Goal: Task Accomplishment & Management: Complete application form

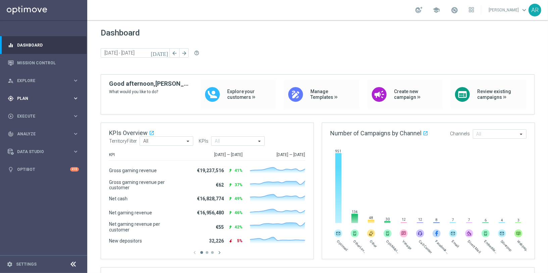
click at [37, 101] on div "gps_fixed Plan" at bounding box center [40, 99] width 65 height 6
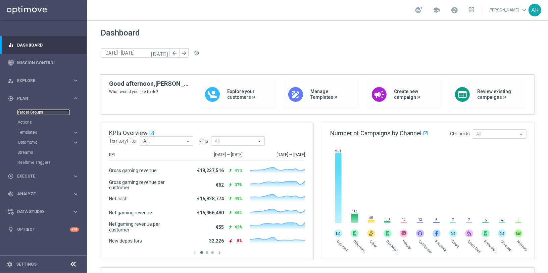
click at [34, 113] on link "Target Groups" at bounding box center [43, 112] width 52 height 5
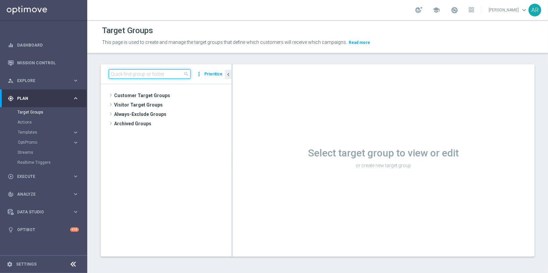
click at [154, 74] on input at bounding box center [150, 73] width 82 height 9
paste input "pt_BR_SX_TGT_ALL_EM_TAC_MIX__INT_CASHDROP_BETBR"
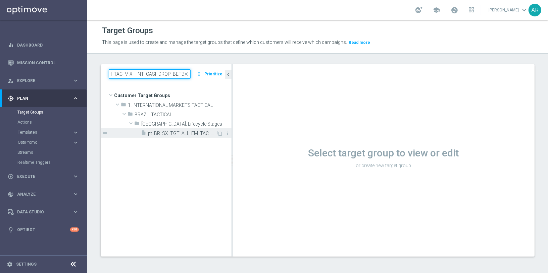
type input "pt_BR_SX_TGT_ALL_EM_TAC_MIX__INT_CASHDROP_BETBR"
click at [194, 132] on span "pt_BR_SX_TGT_ALL_EM_TAC_MIX__INT_CASHDROP_BETBR" at bounding box center [182, 134] width 68 height 6
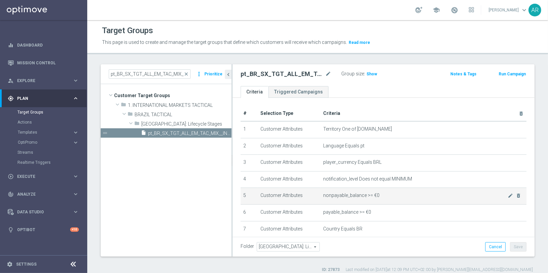
scroll to position [81, 0]
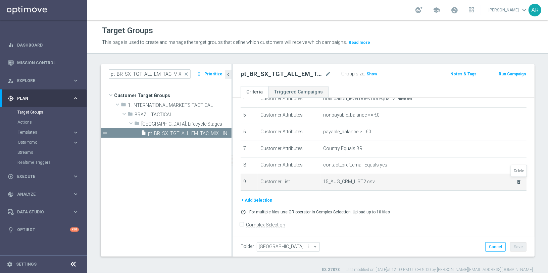
click at [518, 180] on icon "delete_forever" at bounding box center [518, 181] width 5 height 5
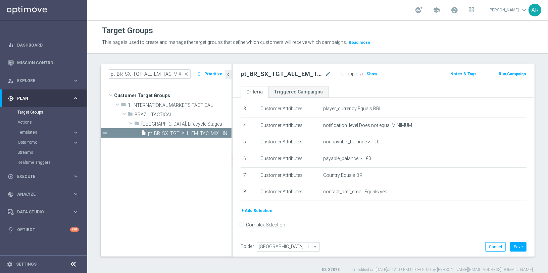
click at [256, 210] on button "+ Add Selection" at bounding box center [256, 210] width 32 height 7
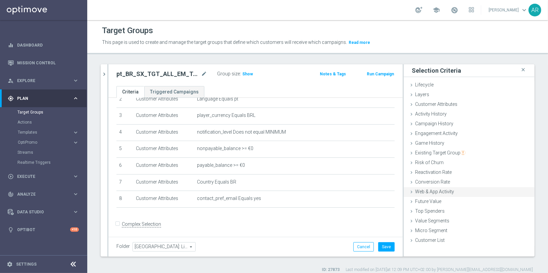
scroll to position [6, 0]
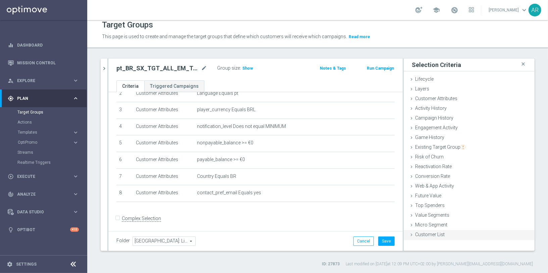
click at [423, 235] on span "Customer List" at bounding box center [430, 234] width 30 height 5
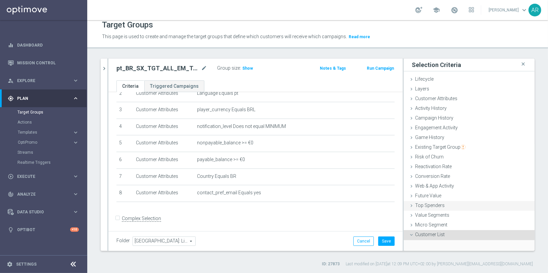
scroll to position [49, 0]
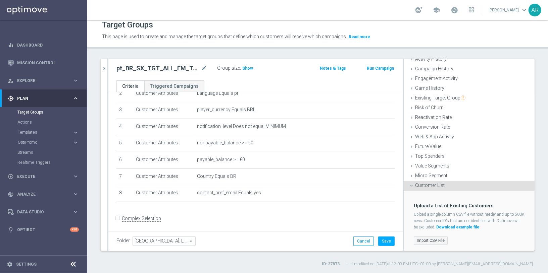
click at [433, 239] on label "Import CSV File" at bounding box center [431, 241] width 34 height 8
click at [0, 0] on input "Import CSV File" at bounding box center [0, 0] width 0 height 0
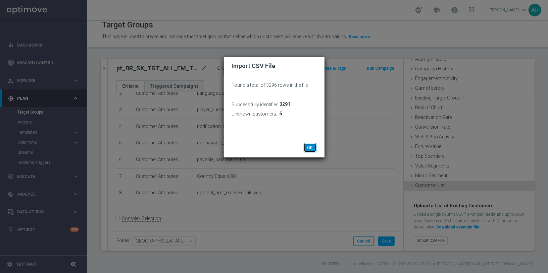
click at [309, 148] on button "OK" at bounding box center [310, 147] width 13 height 9
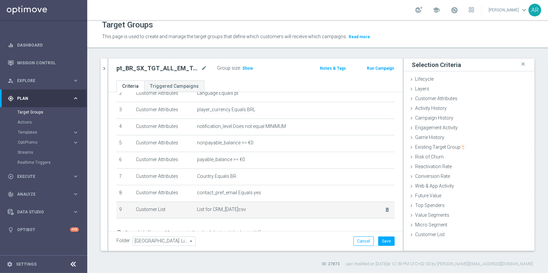
scroll to position [74, 0]
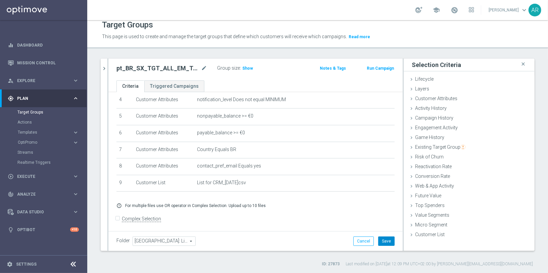
click at [387, 241] on button "Save" at bounding box center [386, 241] width 16 height 9
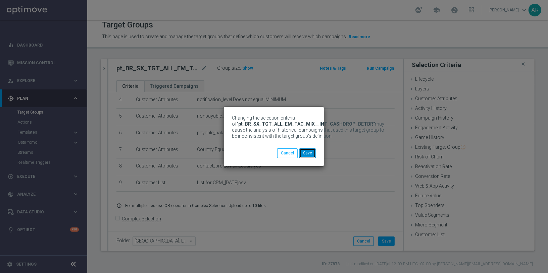
click at [307, 153] on button "Save" at bounding box center [307, 153] width 16 height 9
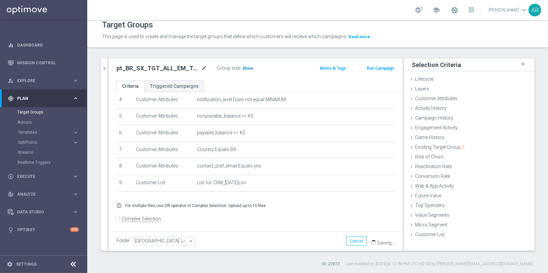
click at [247, 69] on span "Show" at bounding box center [247, 68] width 11 height 5
click at [244, 68] on span "31" at bounding box center [246, 69] width 6 height 6
click at [34, 112] on link "Target Groups" at bounding box center [43, 112] width 52 height 5
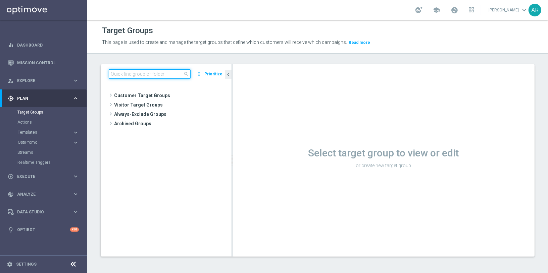
click at [161, 72] on input at bounding box center [150, 73] width 82 height 9
paste input "BR_SOL__INT_CASHDROP__ALL_EMA_TAC_MIX"
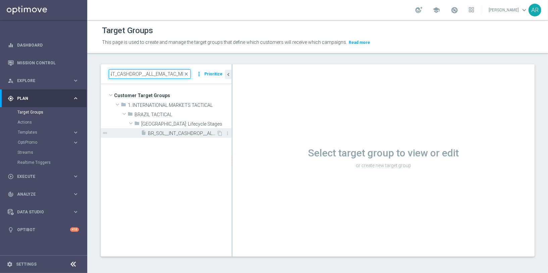
type input "BR_SOL__INT_CASHDROP__ALL_EMA_TAC_MIX"
click at [200, 132] on span "BR_SOL__INT_CASHDROP__ALL_EMA_TAC_MIX" at bounding box center [182, 134] width 68 height 6
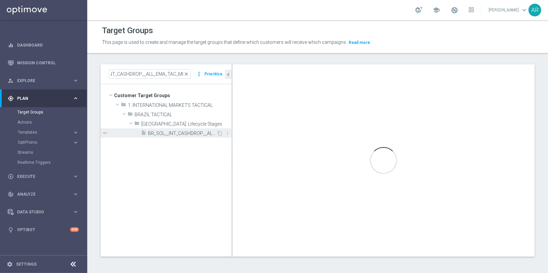
scroll to position [0, 0]
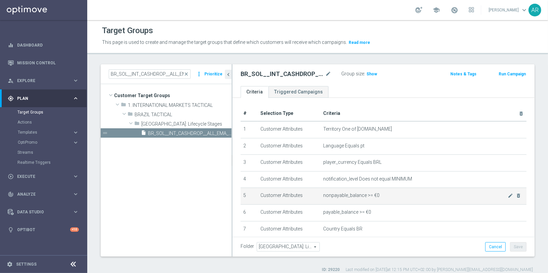
scroll to position [81, 0]
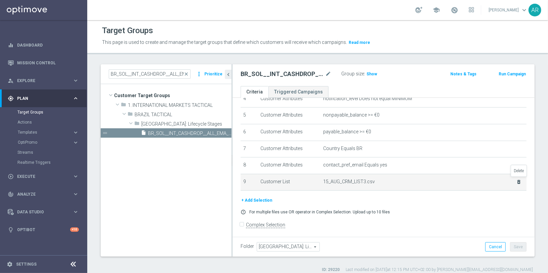
click at [518, 181] on icon "delete_forever" at bounding box center [518, 181] width 5 height 5
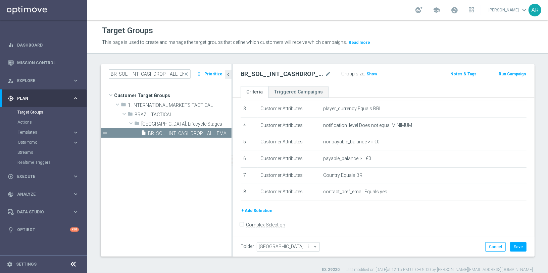
click at [259, 212] on button "+ Add Selection" at bounding box center [256, 210] width 32 height 7
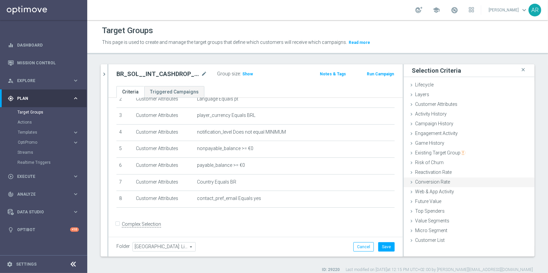
scroll to position [6, 0]
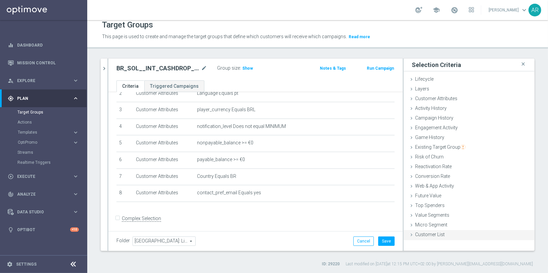
click at [442, 236] on span "Customer List" at bounding box center [430, 234] width 30 height 5
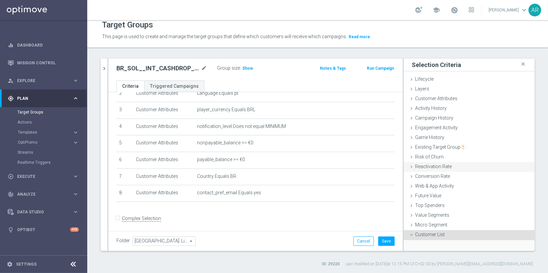
scroll to position [49, 0]
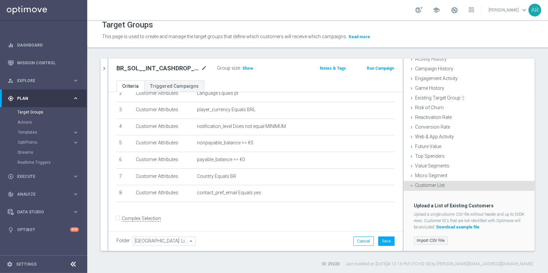
click at [431, 239] on label "Import CSV File" at bounding box center [431, 241] width 34 height 8
click at [0, 0] on input "Import CSV File" at bounding box center [0, 0] width 0 height 0
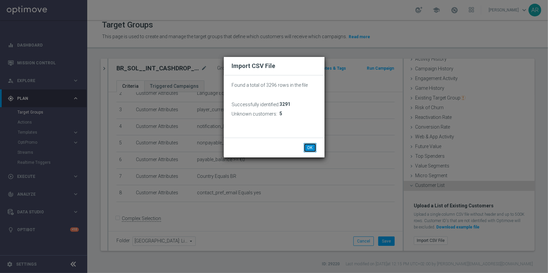
click at [311, 147] on button "OK" at bounding box center [310, 147] width 13 height 9
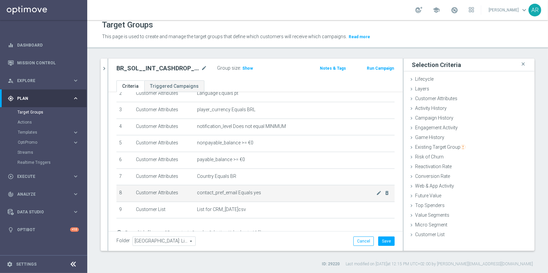
scroll to position [74, 0]
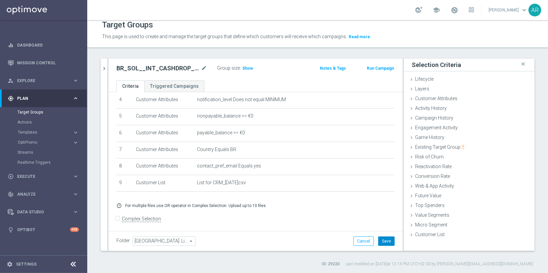
click at [385, 238] on button "Save" at bounding box center [386, 241] width 16 height 9
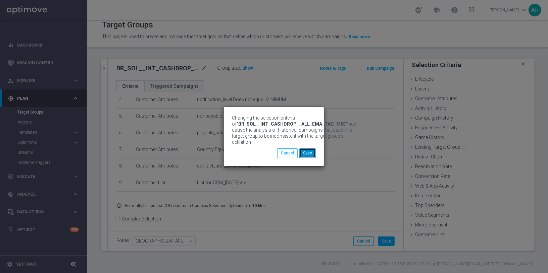
click at [309, 154] on button "Save" at bounding box center [307, 153] width 16 height 9
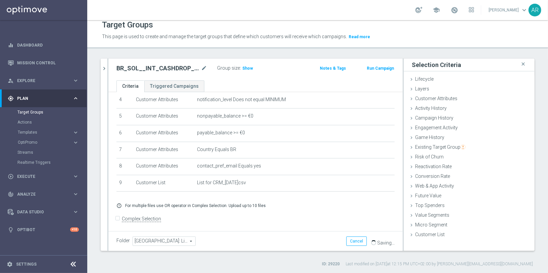
click at [250, 78] on div "BR_SOL__INT_CASHDROP__ALL_EMA_TAC_MIX mode_edit Group size : Show Notes & Tags …" at bounding box center [255, 70] width 294 height 22
click at [246, 67] on span "Show" at bounding box center [247, 68] width 11 height 5
click at [244, 68] on span "14" at bounding box center [246, 69] width 6 height 6
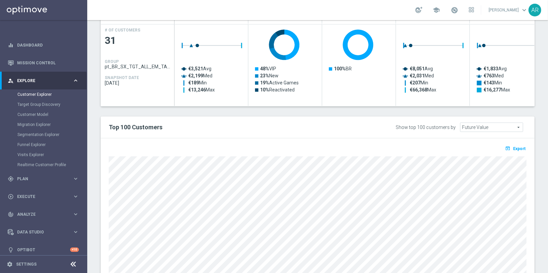
scroll to position [311, 0]
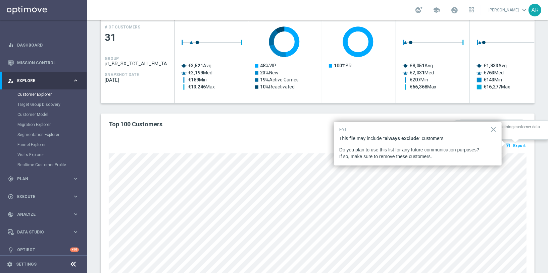
click at [517, 144] on span "Export" at bounding box center [519, 146] width 12 height 5
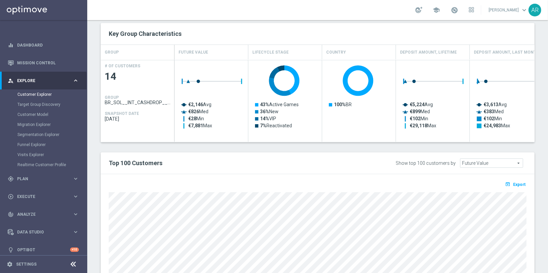
scroll to position [273, 0]
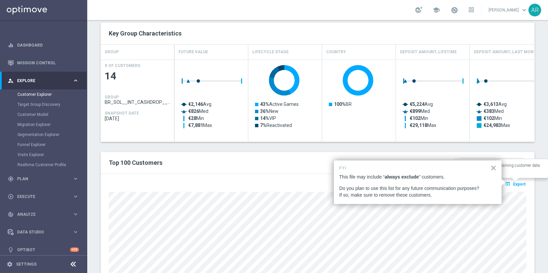
click at [519, 182] on span "Export" at bounding box center [519, 184] width 12 height 5
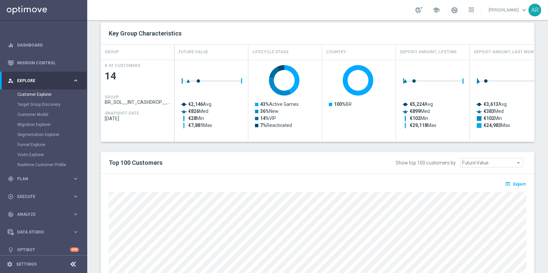
click at [75, 81] on icon "keyboard_arrow_right" at bounding box center [75, 80] width 6 height 6
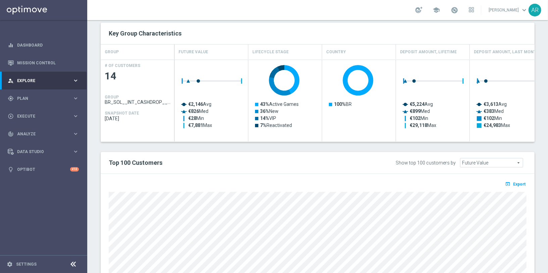
click at [75, 81] on icon "keyboard_arrow_right" at bounding box center [75, 80] width 6 height 6
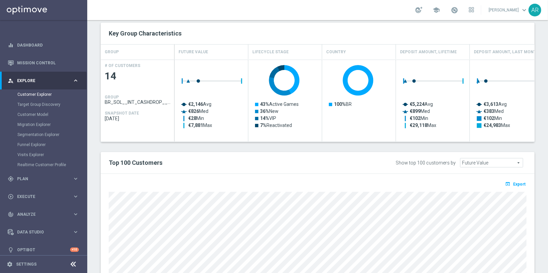
click at [74, 81] on icon "keyboard_arrow_right" at bounding box center [75, 80] width 6 height 6
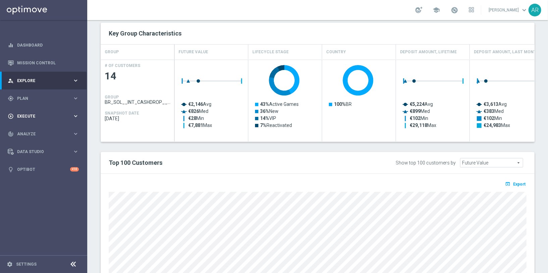
click at [50, 114] on span "Execute" at bounding box center [44, 116] width 55 height 4
click at [40, 128] on link "Campaign Builder" at bounding box center [43, 129] width 52 height 5
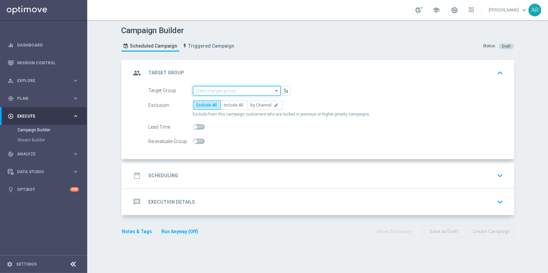
click at [237, 88] on input at bounding box center [237, 90] width 88 height 9
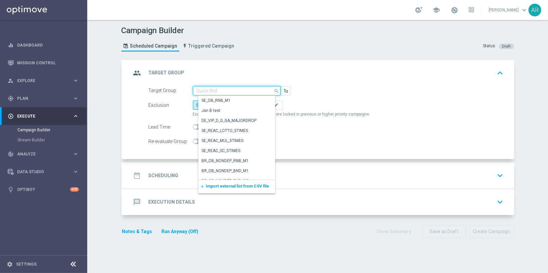
paste input "BR_SOL__INT_CASHDROP__ALL_EMA_TAC_MIX"
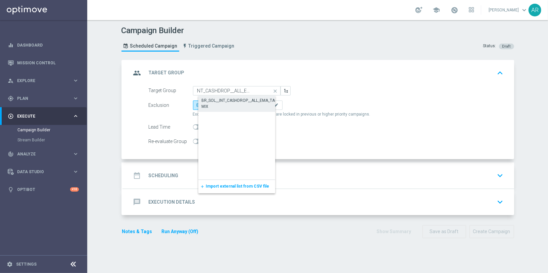
click at [245, 99] on div "BR_SOL__INT_CASHDROP__ALL_EMA_TAC_MIX" at bounding box center [242, 104] width 81 height 12
type input "BR_SOL__INT_CASHDROP__ALL_EMA_TAC_MIX"
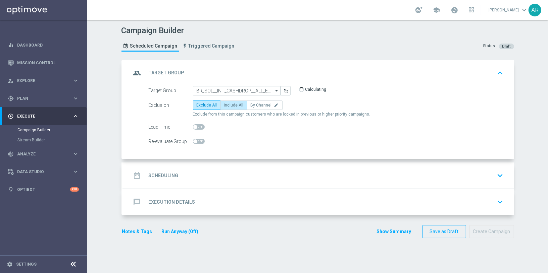
click at [235, 105] on span "Include All" at bounding box center [233, 105] width 19 height 5
click at [228, 105] on input "Include All" at bounding box center [226, 106] width 4 height 4
radio input "true"
click at [202, 173] on div "date_range Scheduling keyboard_arrow_down" at bounding box center [318, 175] width 375 height 13
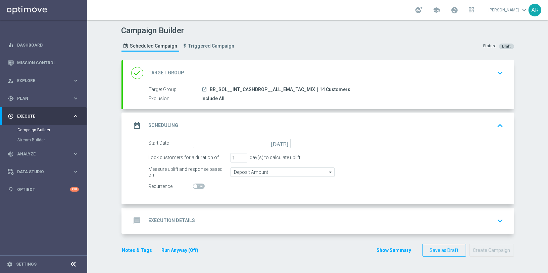
click at [286, 143] on icon "[DATE]" at bounding box center [281, 142] width 20 height 7
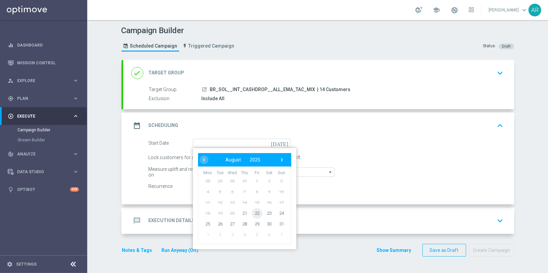
click at [256, 211] on span "22" at bounding box center [256, 213] width 11 height 11
type input "[DATE]"
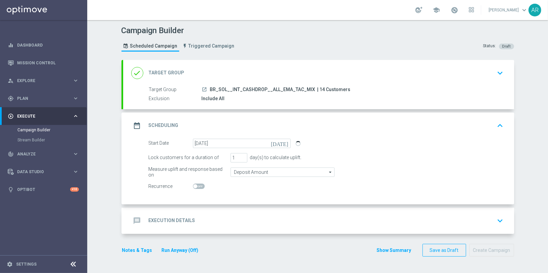
click at [256, 211] on div "message Execution Details keyboard_arrow_down" at bounding box center [318, 221] width 391 height 26
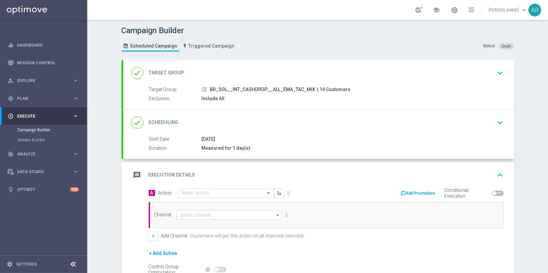
click at [202, 192] on input "text" at bounding box center [219, 194] width 75 height 6
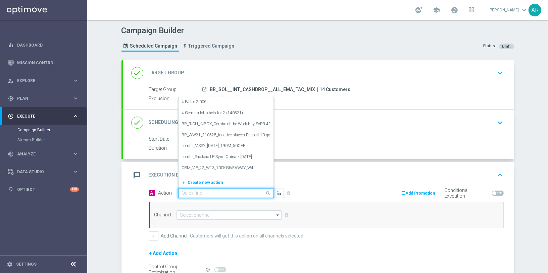
paste input "SOLBETBR_FreeBonus - International cashdrop - 2025"
type input "SOLBETBR_FreeBonus - International cashdrop - 2025"
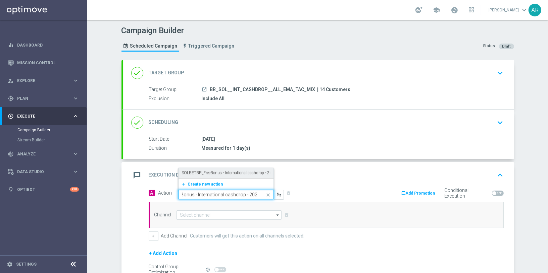
click at [214, 171] on label "SOLBETBR_FreeBonus - International cashdrop - 2025" at bounding box center [229, 173] width 95 height 6
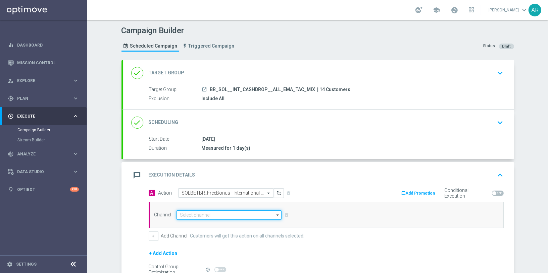
click at [216, 214] on input at bounding box center [228, 215] width 105 height 9
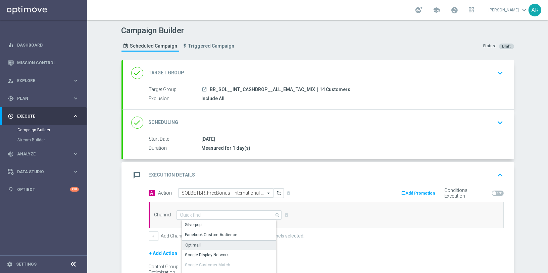
click at [227, 244] on div "Optimail" at bounding box center [232, 245] width 100 height 10
type input "Optimail"
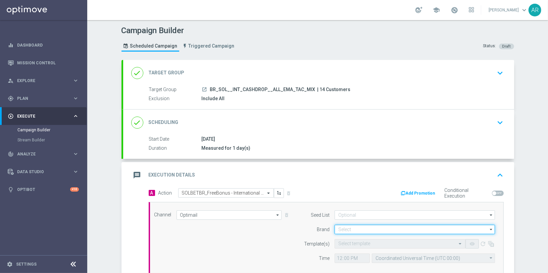
click at [343, 226] on input at bounding box center [414, 229] width 160 height 9
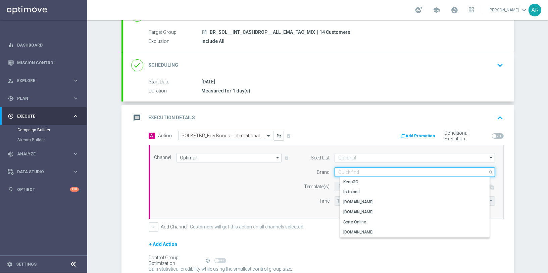
scroll to position [59, 0]
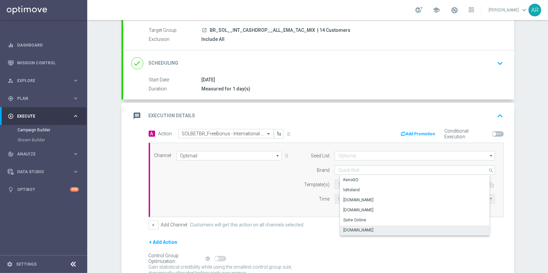
click at [381, 227] on div "[DOMAIN_NAME]" at bounding box center [420, 230] width 161 height 9
type input "[DOMAIN_NAME]"
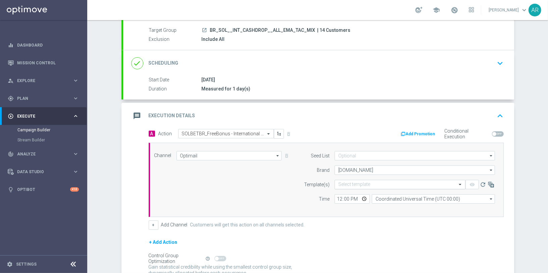
click at [362, 182] on input "text" at bounding box center [393, 185] width 110 height 6
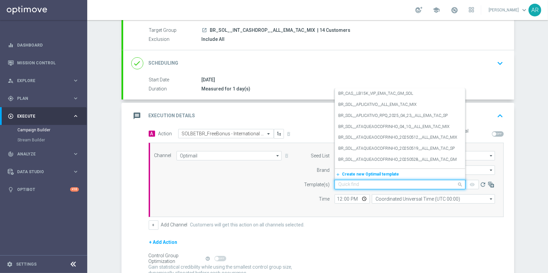
paste input "SOLBETBR_FreeBonus - International cashdrop - 2025"
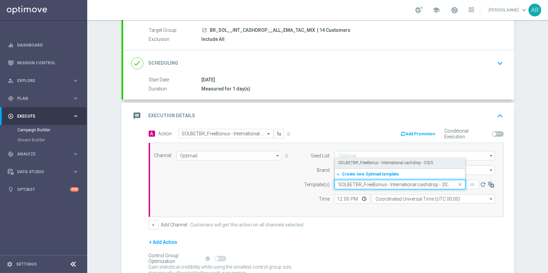
click at [384, 160] on label "SOLBETBR_FreeBonus - International cashdrop - 2025" at bounding box center [385, 163] width 95 height 6
type input "SOLBETBR_FreeBonus - International cashdrop - 2025"
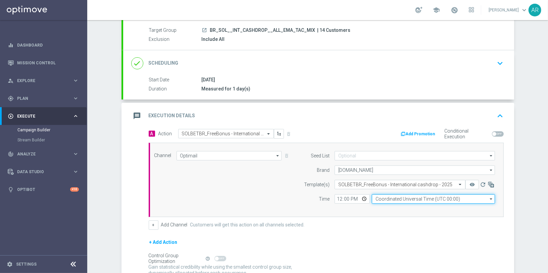
click at [401, 198] on input "Coordinated Universal Time (UTC 00:00)" at bounding box center [433, 199] width 123 height 9
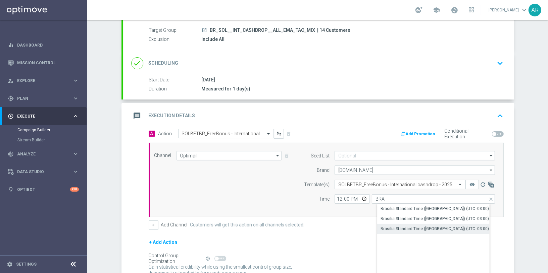
click at [439, 226] on div "Brasilia Standard Time ([GEOGRAPHIC_DATA]) (UTC -03:00)" at bounding box center [434, 229] width 108 height 6
type input "Brasilia Standard Time ([GEOGRAPHIC_DATA]) (UTC -03:00)"
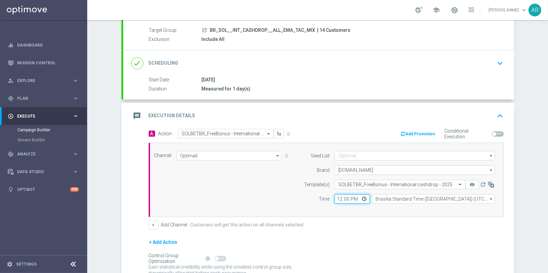
click at [364, 196] on input "12:00" at bounding box center [351, 199] width 35 height 9
type input "11:00"
click at [236, 183] on div "Channel Optimail Optimail arrow_drop_down Show Selected 1 of 26 Silverpop" at bounding box center [324, 180] width 351 height 58
click at [153, 222] on button "+" at bounding box center [154, 225] width 10 height 9
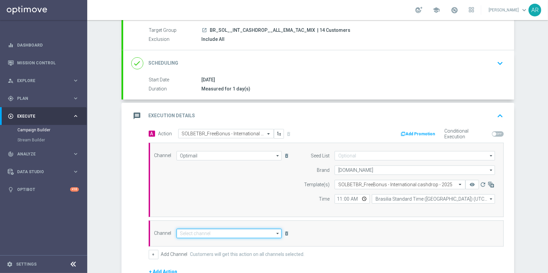
click at [222, 229] on input at bounding box center [228, 233] width 105 height 9
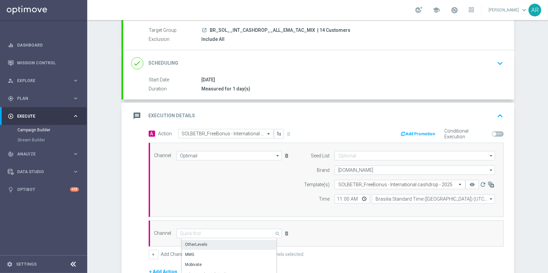
click at [219, 246] on div "OtherLevels" at bounding box center [232, 244] width 100 height 9
type input "OtherLevels"
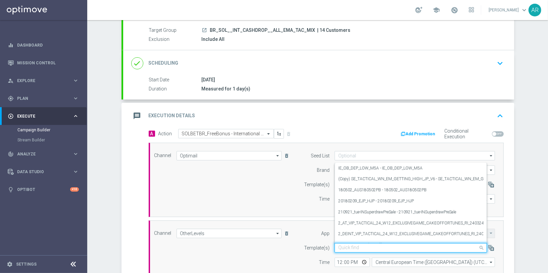
click at [348, 247] on input "text" at bounding box center [403, 249] width 131 height 6
paste input "BR_SOL__INT_CASHDROP__ALL_RI_TAC_MIX"
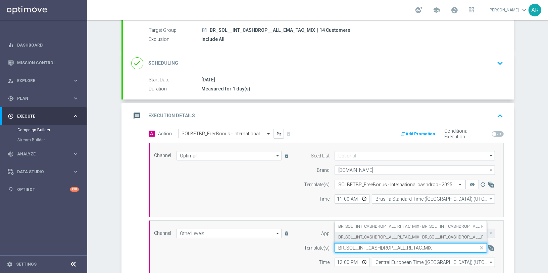
click at [387, 235] on label "BR_SOL__INT_CASHDROP__ALL_RI_TAC_MIX - BR_SOL__INT_CASHDROP__ALL_RI_TAC_MIX" at bounding box center [420, 238] width 165 height 6
type input "BR_SOL__INT_CASHDROP__ALL_RI_TAC_MIX"
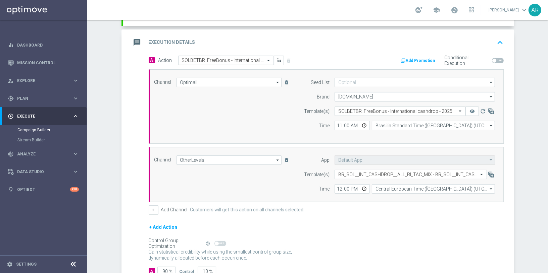
scroll to position [136, 0]
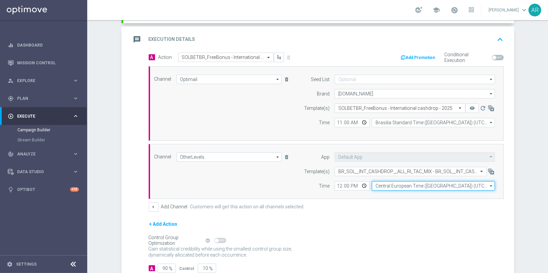
click at [386, 186] on input "Central European Time ([GEOGRAPHIC_DATA]) (UTC +02:00)" at bounding box center [433, 185] width 123 height 9
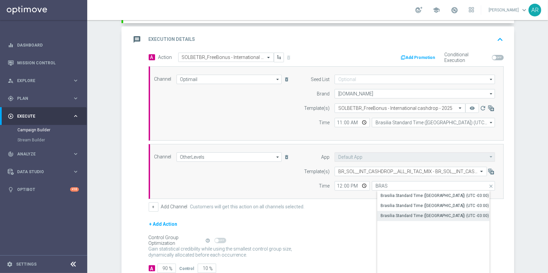
click at [436, 213] on div "Brasilia Standard Time ([GEOGRAPHIC_DATA]) (UTC -03:00)" at bounding box center [434, 216] width 108 height 6
type input "Brasilia Standard Time ([GEOGRAPHIC_DATA]) (UTC -03:00)"
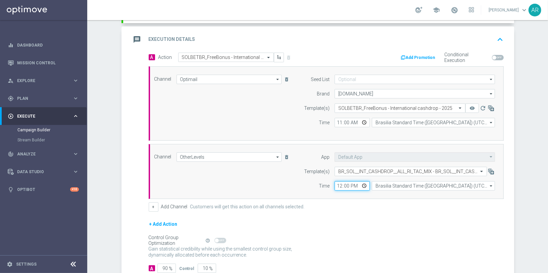
click at [364, 183] on input "12:00" at bounding box center [351, 185] width 35 height 9
type input "11:00"
click at [254, 181] on div "Channel OtherLevels OtherLevels arrow_drop_down Show Selected 1 of 26 Silverpop" at bounding box center [324, 172] width 351 height 38
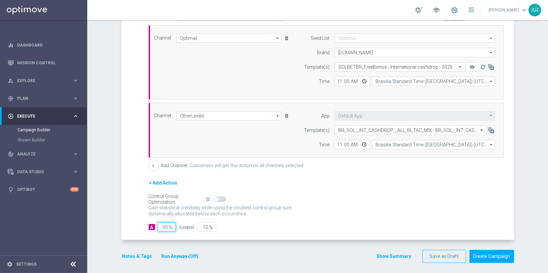
click at [166, 224] on input "90" at bounding box center [166, 227] width 18 height 9
type input "1"
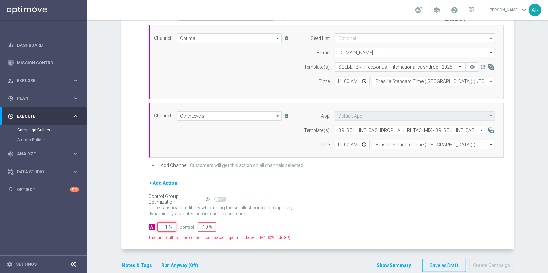
type input "99"
type input "10"
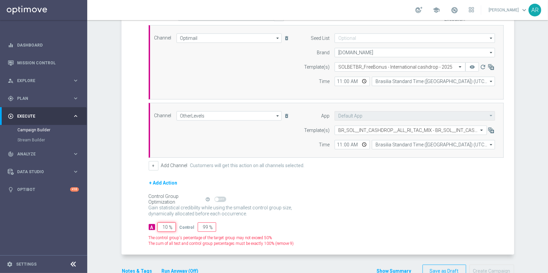
type input "90"
type input "100"
type input "0"
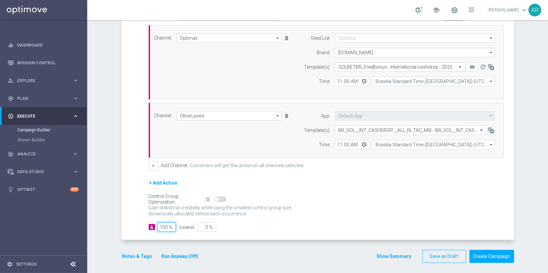
type input "100"
click at [398, 219] on form "A Action Select action SOLBETBR_FreeBonus - International cashdrop - 2025 delet…" at bounding box center [326, 121] width 355 height 221
click at [490, 255] on button "Create Campaign" at bounding box center [491, 256] width 45 height 13
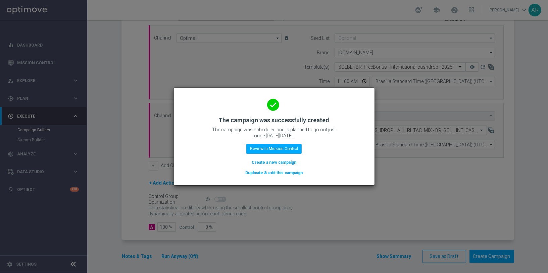
click at [280, 164] on button "Create a new campaign" at bounding box center [274, 162] width 46 height 7
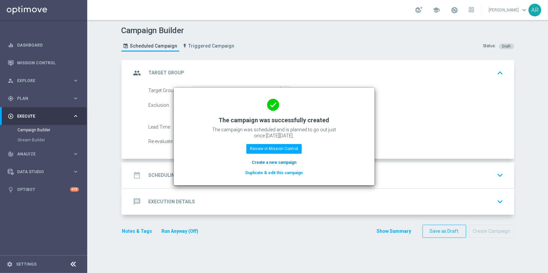
scroll to position [0, 0]
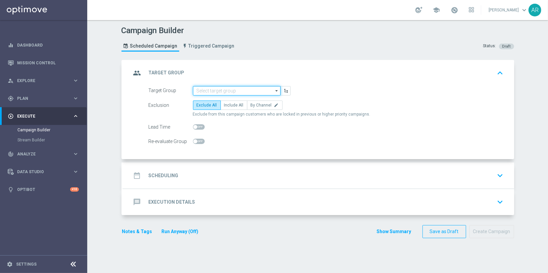
click at [247, 90] on input at bounding box center [237, 90] width 88 height 9
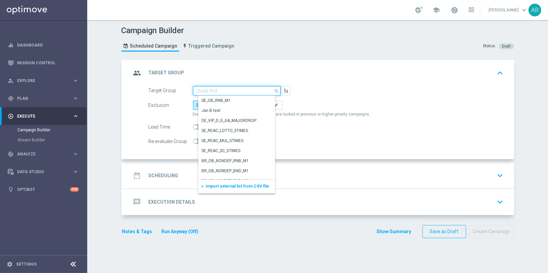
paste input "pt_BR_SX_TGT_ALL_EM_TAC_MIX__INT_CASHDROP_BETBR"
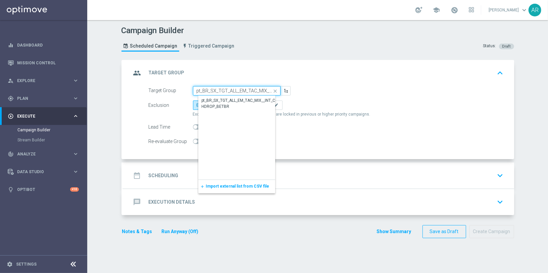
scroll to position [0, 47]
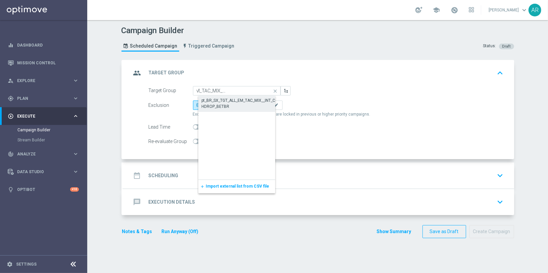
click at [250, 96] on div "pt_BR_SX_TGT_ALL_EM_TAC_MIX__INT_CASHDROP_BETBR" at bounding box center [242, 103] width 88 height 15
type input "pt_BR_SX_TGT_ALL_EM_TAC_MIX__INT_CASHDROP_BETBR"
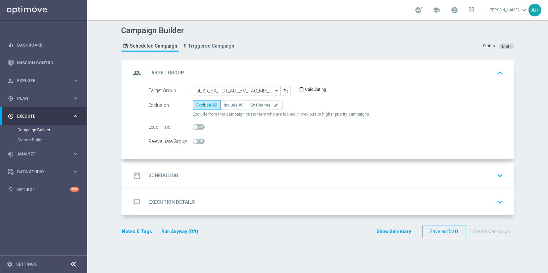
click at [221, 112] on span "Exclude from this campaign customers who are locked in previous or higher prior…" at bounding box center [281, 115] width 177 height 6
click at [228, 108] on label "Include All" at bounding box center [233, 105] width 27 height 9
click at [228, 108] on input "Include All" at bounding box center [226, 106] width 4 height 4
radio input "true"
click at [213, 171] on div "date_range Scheduling keyboard_arrow_down" at bounding box center [318, 175] width 375 height 13
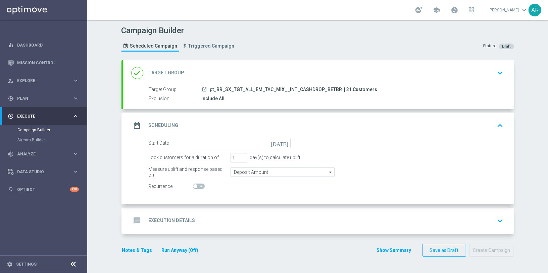
click at [286, 142] on icon "[DATE]" at bounding box center [281, 142] width 20 height 7
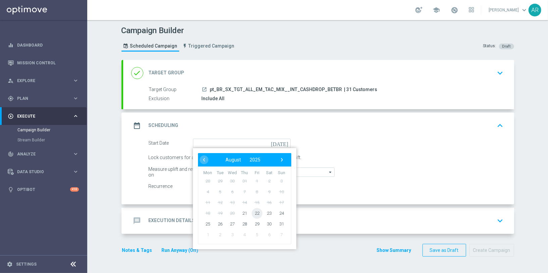
click at [255, 213] on span "22" at bounding box center [256, 213] width 11 height 11
type input "[DATE]"
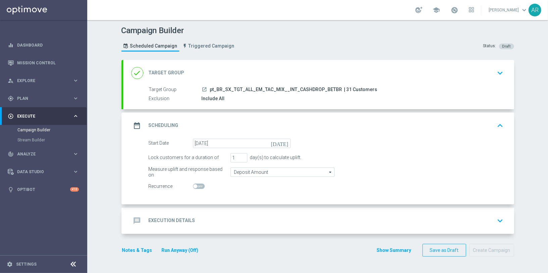
click at [211, 218] on div "message Execution Details keyboard_arrow_down" at bounding box center [318, 221] width 375 height 13
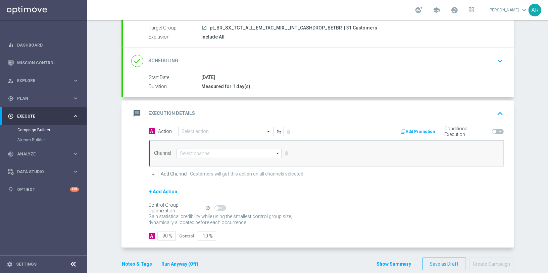
scroll to position [62, 0]
click at [209, 132] on input "text" at bounding box center [219, 132] width 75 height 6
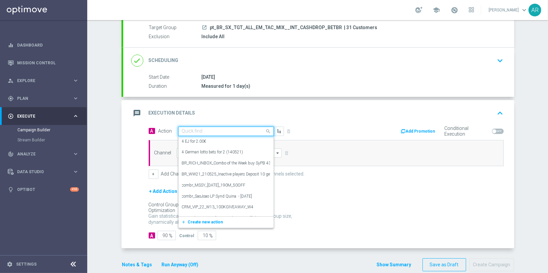
paste input "combr_FreeBonus - International cashdrop - 2024"
type input "combr_FreeBonus - International cashdrop - 2024"
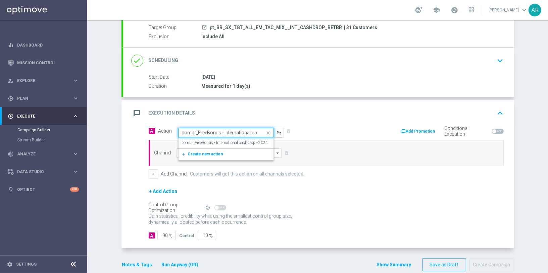
scroll to position [0, 26]
click at [227, 143] on label "combr_FreeBonus - International cashdrop - 2024" at bounding box center [225, 143] width 86 height 6
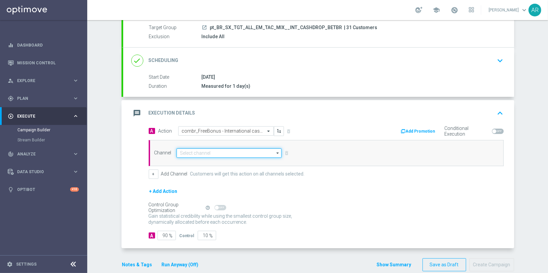
click at [225, 149] on input at bounding box center [228, 153] width 105 height 9
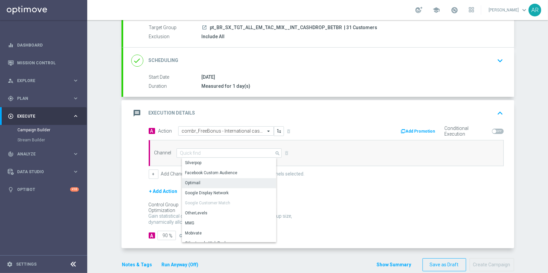
click at [221, 178] on div "Optimail" at bounding box center [232, 182] width 100 height 9
type input "Optimail"
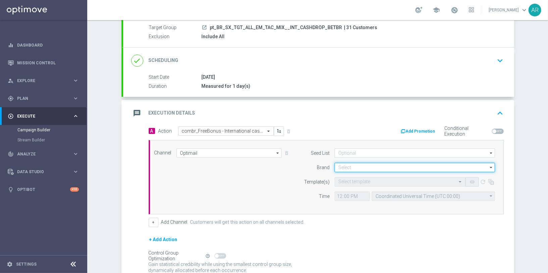
click at [361, 164] on input at bounding box center [414, 167] width 160 height 9
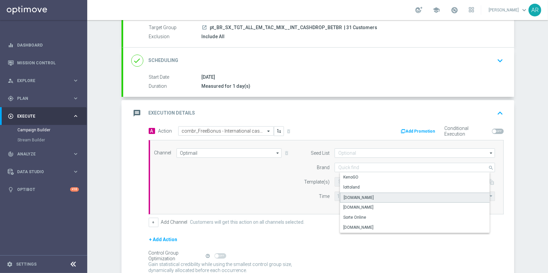
click at [376, 196] on div "[DOMAIN_NAME]" at bounding box center [420, 198] width 161 height 10
type input "[DOMAIN_NAME]"
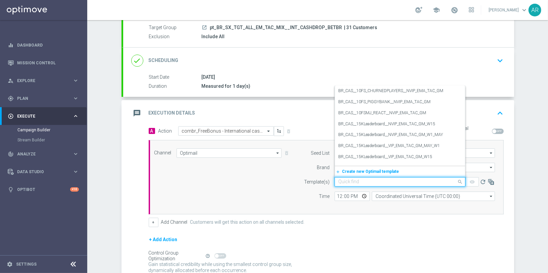
click at [351, 177] on div "Quick find" at bounding box center [399, 181] width 131 height 9
paste input "combr_FreeBonus - International cashdrop - 2024"
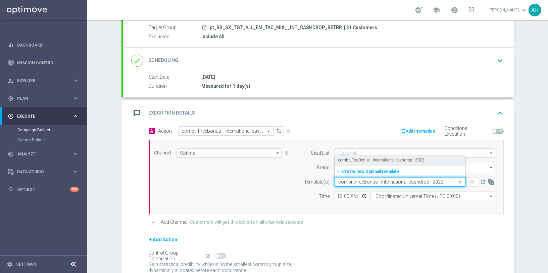
click at [368, 159] on label "combr_FreeBonus - International cashdrop - 2022" at bounding box center [381, 161] width 86 height 6
type input "combr_FreeBonus - International cashdrop - 2022"
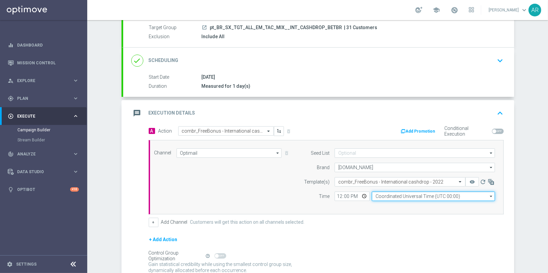
click at [387, 195] on input "Coordinated Universal Time (UTC 00:00)" at bounding box center [433, 196] width 123 height 9
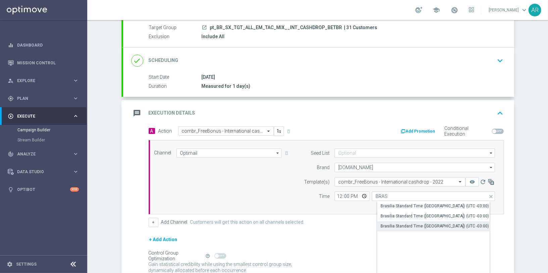
click at [452, 224] on div "Brasilia Standard Time ([GEOGRAPHIC_DATA]) (UTC -03:00)" at bounding box center [434, 226] width 108 height 6
type input "Brasilia Standard Time ([GEOGRAPHIC_DATA]) (UTC -03:00)"
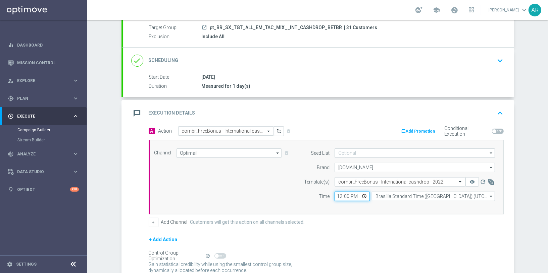
click at [362, 194] on input "12:00" at bounding box center [351, 196] width 35 height 9
type input "11:00"
click at [228, 191] on div "Channel Optimail Optimail arrow_drop_down Show Selected 1 of 26 Silverpop" at bounding box center [324, 178] width 351 height 58
click at [152, 219] on button "+" at bounding box center [154, 222] width 10 height 9
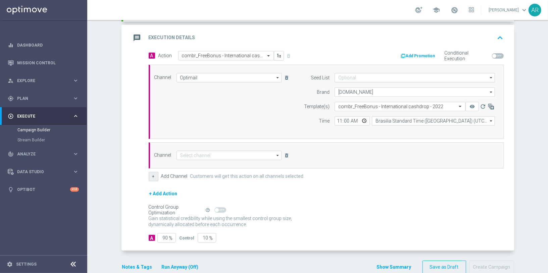
scroll to position [141, 0]
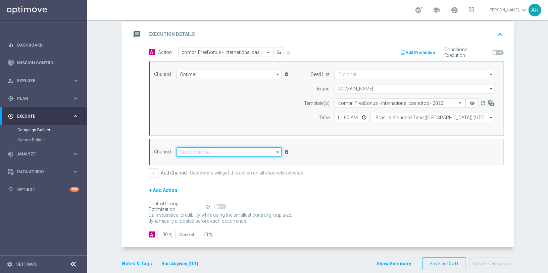
click at [229, 151] on input at bounding box center [228, 152] width 105 height 9
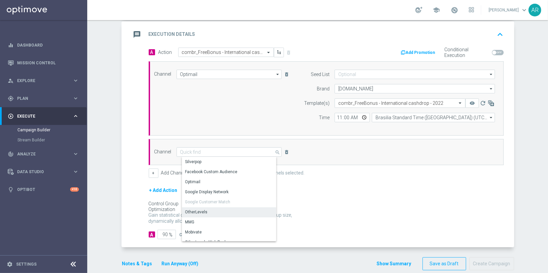
click at [224, 212] on div "OtherLevels" at bounding box center [232, 212] width 100 height 9
type input "OtherLevels"
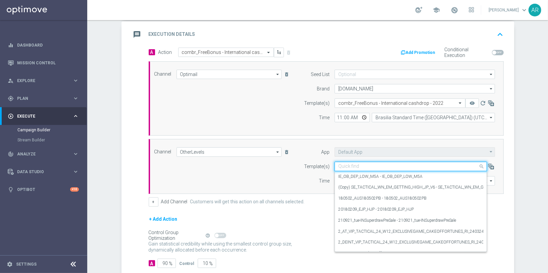
click at [353, 162] on div "Quick find" at bounding box center [410, 166] width 152 height 9
paste input "BR_CAS__INTERNATIONALCASHDROP_2025_W19__VIP_RI_TAC_GM"
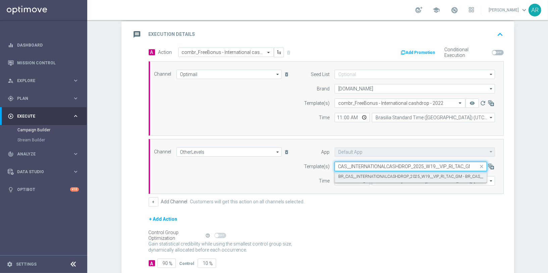
click at [383, 174] on label "BR_CAS__INTERNATIONALCASHDROP_2025_W19__VIP_RI_TAC_GM - BR_CAS__INTERNATIONALCA…" at bounding box center [463, 177] width 251 height 6
type input "BR_CAS__INTERNATIONALCASHDROP_2025_W19__VIP_RI_TAC_GM"
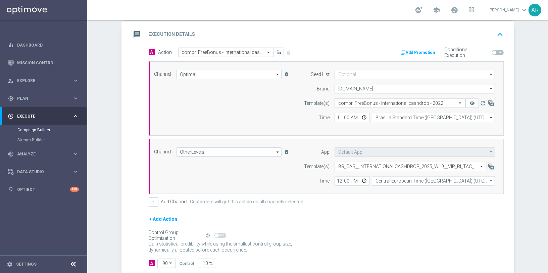
scroll to position [0, 0]
click at [414, 177] on input "Central European Time ([GEOGRAPHIC_DATA]) (UTC +02:00)" at bounding box center [433, 180] width 123 height 9
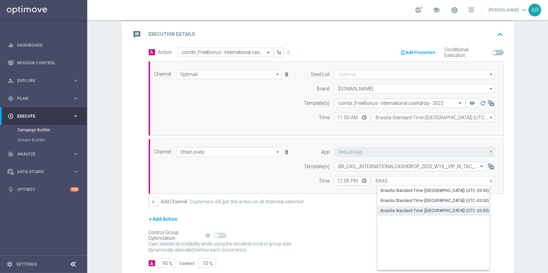
click at [447, 211] on div "Brasilia Standard Time ([GEOGRAPHIC_DATA]) (UTC -03:00)" at bounding box center [434, 211] width 108 height 6
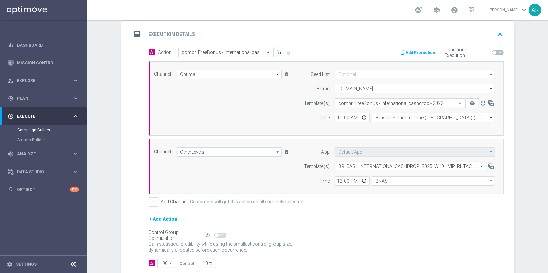
type input "Brasilia Standard Time ([GEOGRAPHIC_DATA]) (UTC -03:00)"
click at [365, 177] on input "12:00" at bounding box center [351, 180] width 35 height 9
type input "11:00"
click at [267, 178] on div "Channel OtherLevels OtherLevels arrow_drop_down Show Selected 1 of 26 Silverpop" at bounding box center [324, 167] width 351 height 38
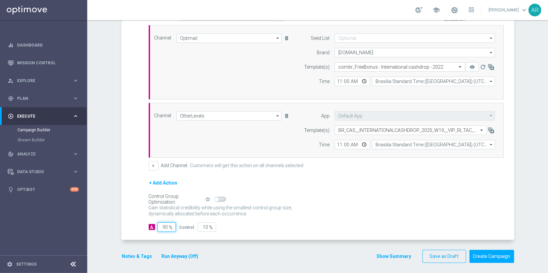
click at [165, 224] on input "90" at bounding box center [166, 227] width 18 height 9
type input "1"
type input "99"
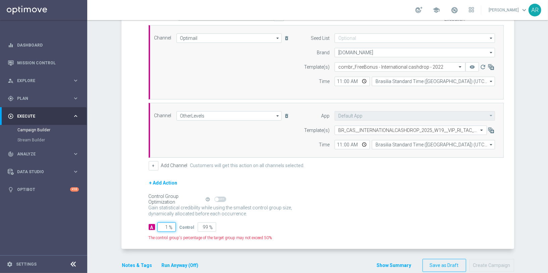
type input "10"
type input "90"
type input "100"
type input "0"
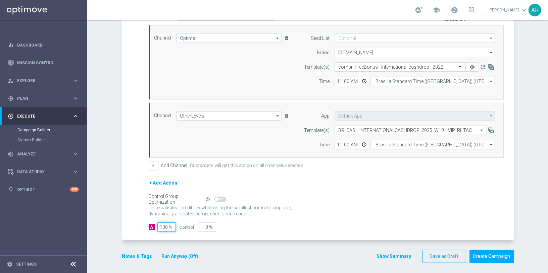
type input "100"
click at [326, 206] on div "Gain statistical credibility while using the smallest control group size, dynam…" at bounding box center [326, 211] width 355 height 16
click at [493, 258] on button "Create Campaign" at bounding box center [491, 256] width 45 height 13
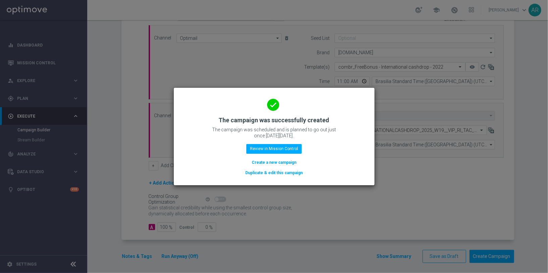
click at [274, 164] on button "Create a new campaign" at bounding box center [274, 162] width 46 height 7
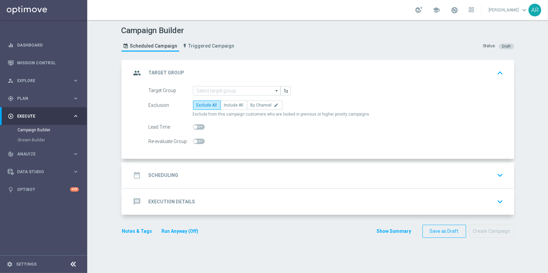
scroll to position [0, 0]
